Goal: Transaction & Acquisition: Book appointment/travel/reservation

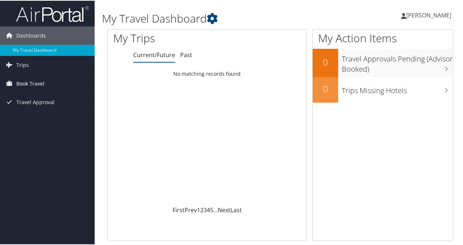
click at [47, 80] on link "Book Travel" at bounding box center [47, 83] width 95 height 18
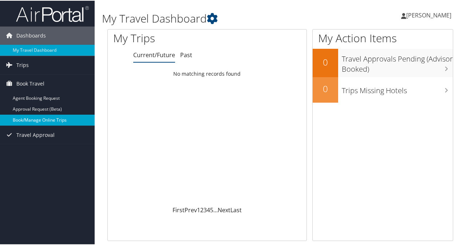
click at [33, 118] on link "Book/Manage Online Trips" at bounding box center [47, 119] width 95 height 11
